Goal: Task Accomplishment & Management: Use online tool/utility

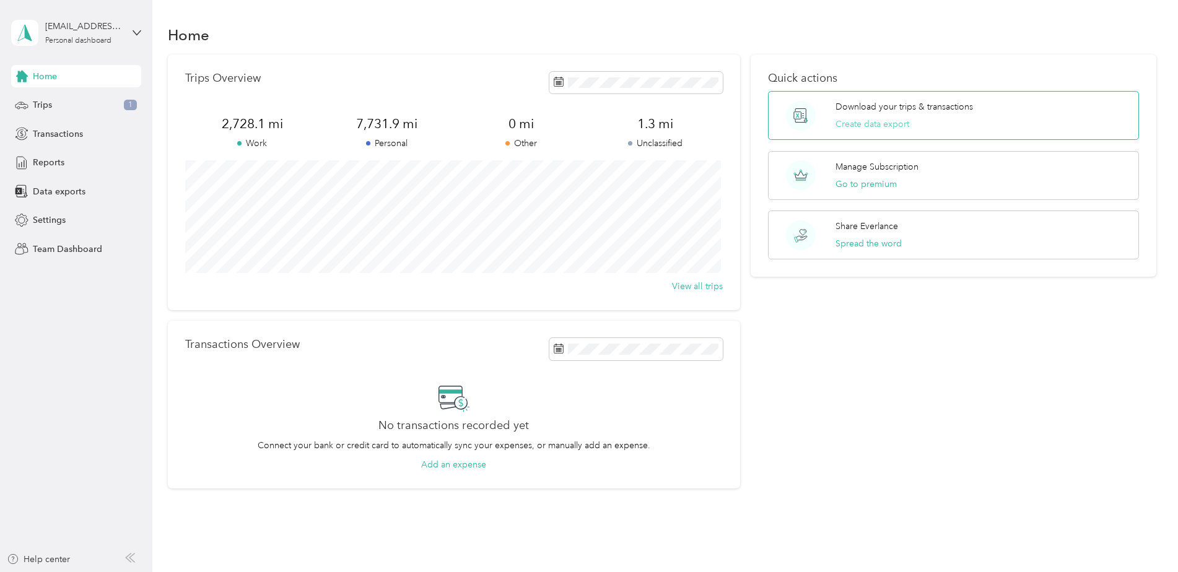
click at [860, 120] on button "Create data export" at bounding box center [872, 124] width 74 height 13
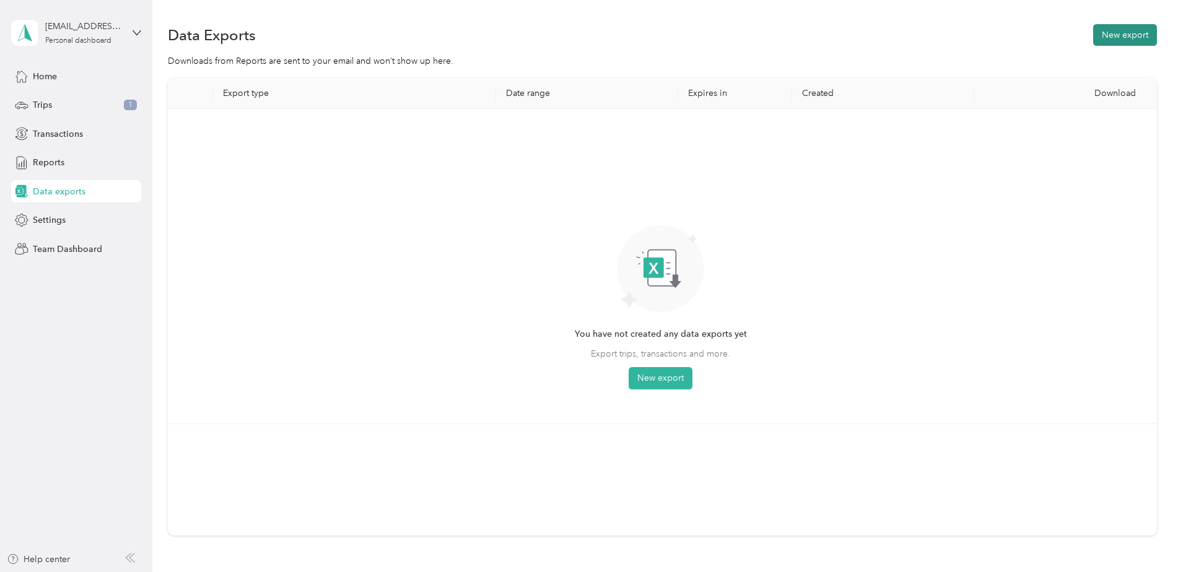
click at [1123, 35] on button "New export" at bounding box center [1125, 35] width 64 height 22
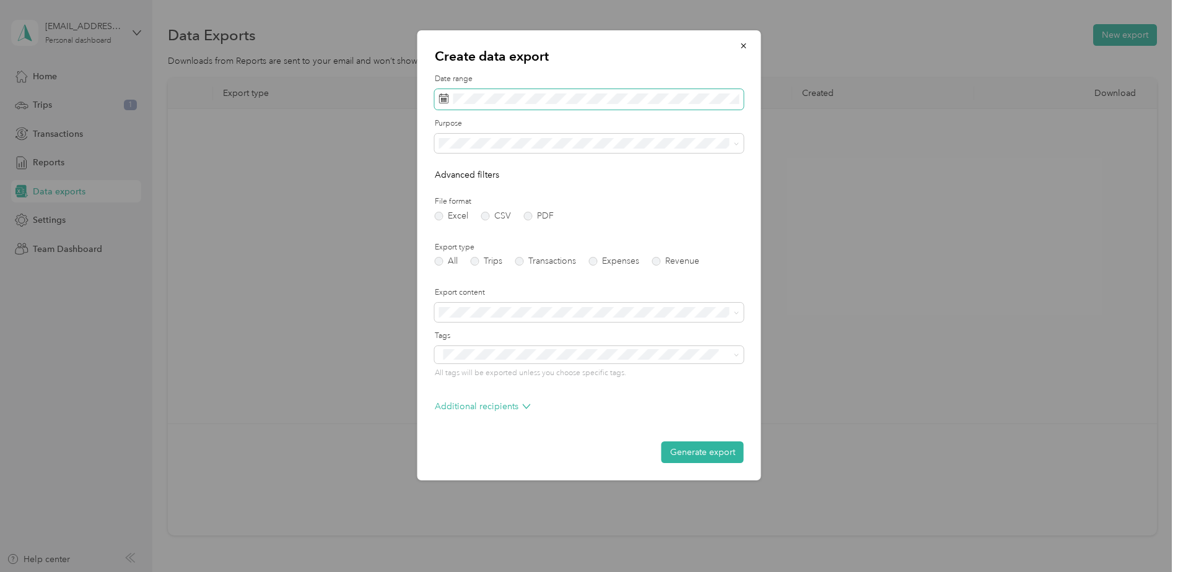
click at [440, 101] on icon at bounding box center [444, 99] width 10 height 10
click at [455, 168] on icon at bounding box center [456, 170] width 6 height 11
click at [470, 212] on div "1" at bounding box center [467, 213] width 16 height 15
click at [479, 289] on div "30" at bounding box center [483, 291] width 16 height 15
click at [498, 227] on div "Complianve" at bounding box center [589, 230] width 292 height 13
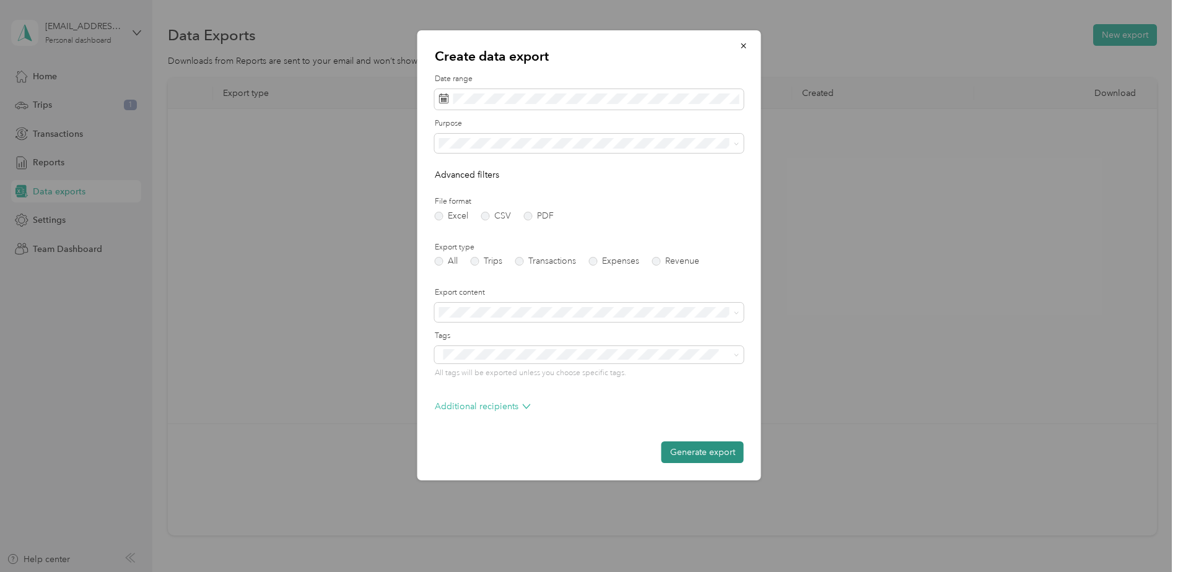
click at [681, 444] on button "Generate export" at bounding box center [702, 453] width 82 height 22
